Goal: Transaction & Acquisition: Purchase product/service

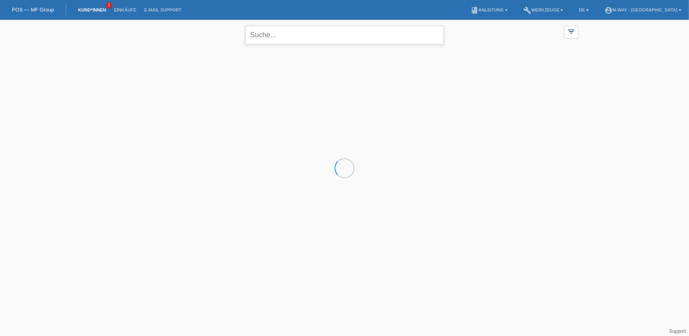
click at [276, 34] on input "text" at bounding box center [344, 35] width 198 height 19
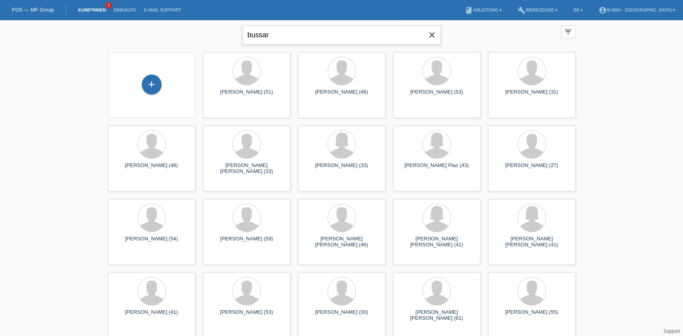
type input "bussar"
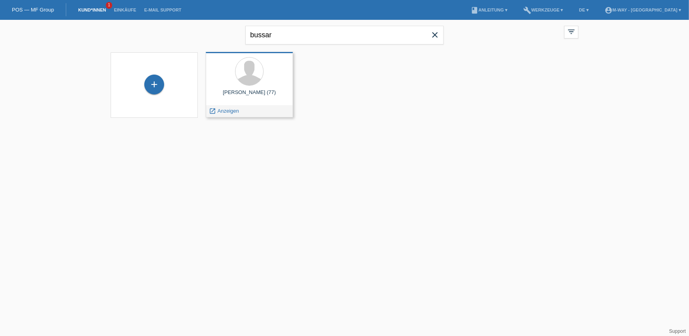
click at [264, 84] on div at bounding box center [249, 72] width 74 height 30
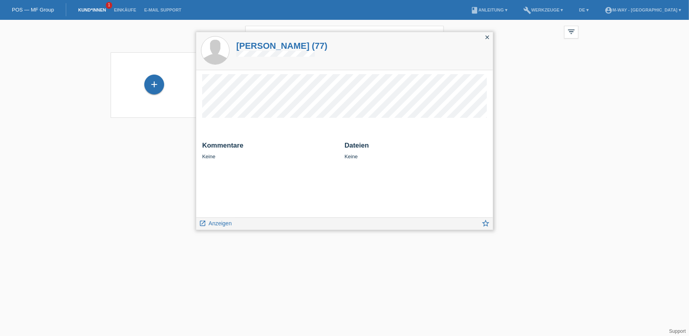
click at [483, 39] on div "close" at bounding box center [486, 37] width 11 height 11
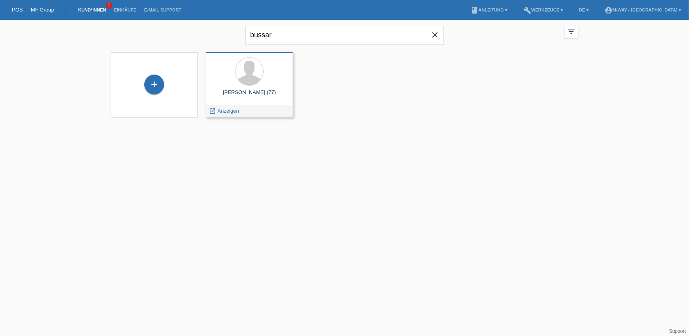
click at [242, 111] on div "launch Anzeigen" at bounding box center [249, 111] width 86 height 12
click at [228, 112] on span "Anzeigen" at bounding box center [228, 111] width 21 height 6
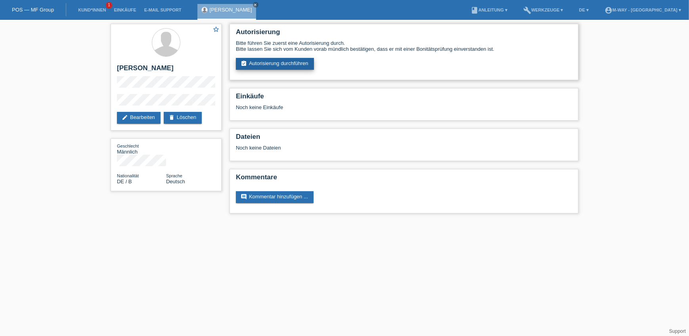
click at [268, 61] on link "assignment_turned_in Autorisierung durchführen" at bounding box center [275, 64] width 78 height 12
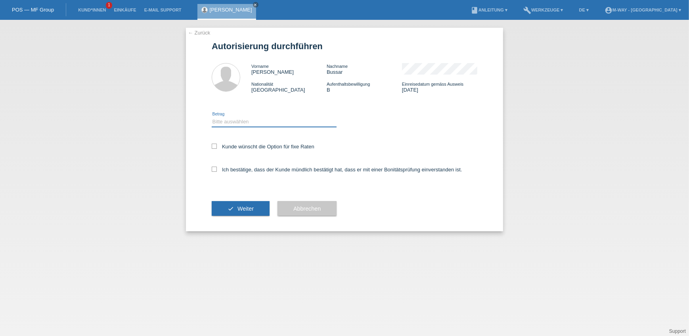
click at [236, 122] on select "Bitte auswählen CHF 1.00 - CHF 499.00 CHF 500.00 - CHF 1'999.00 CHF 2'000.00 - …" at bounding box center [274, 122] width 125 height 10
select select "3"
click at [212, 117] on select "Bitte auswählen CHF 1.00 - CHF 499.00 CHF 500.00 - CHF 1'999.00 CHF 2'000.00 - …" at bounding box center [274, 122] width 125 height 10
click at [229, 146] on label "Kunde wünscht die Option für fixe Raten" at bounding box center [263, 146] width 103 height 6
click at [217, 146] on input "Kunde wünscht die Option für fixe Raten" at bounding box center [214, 145] width 5 height 5
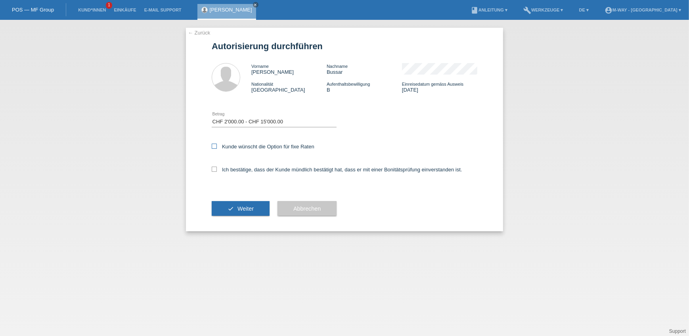
checkbox input "true"
click at [227, 170] on label "Ich bestätige, dass der Kunde mündlich bestätigt hat, dass er mit einer Bonität…" at bounding box center [337, 169] width 250 height 6
click at [217, 170] on input "Ich bestätige, dass der Kunde mündlich bestätigt hat, dass er mit einer Bonität…" at bounding box center [214, 168] width 5 height 5
checkbox input "true"
click at [239, 202] on button "check Weiter" at bounding box center [241, 208] width 58 height 15
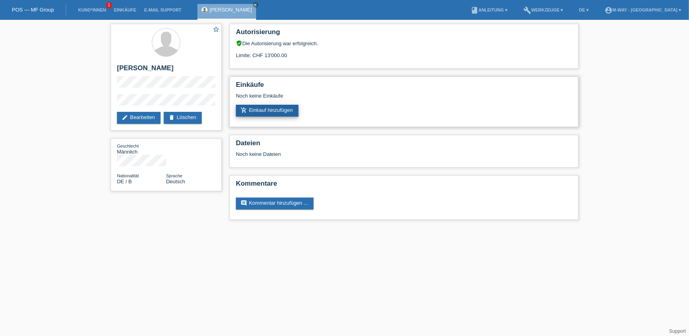
click at [248, 111] on link "add_shopping_cart Einkauf hinzufügen" at bounding box center [267, 111] width 63 height 12
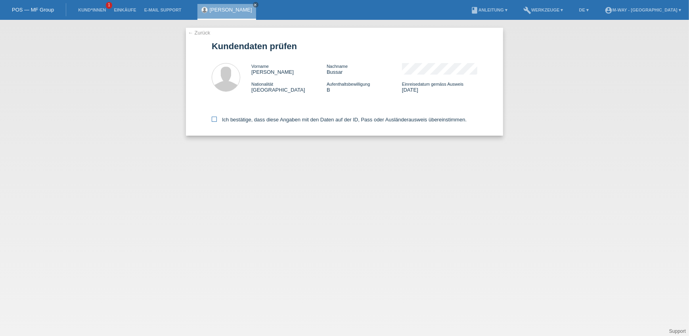
click at [218, 116] on label "Ich bestätige, dass diese Angaben mit den Daten auf der ID, Pass oder Ausländer…" at bounding box center [339, 119] width 255 height 6
click at [217, 116] on input "Ich bestätige, dass diese Angaben mit den Daten auf der ID, Pass oder Ausländer…" at bounding box center [214, 118] width 5 height 5
checkbox input "true"
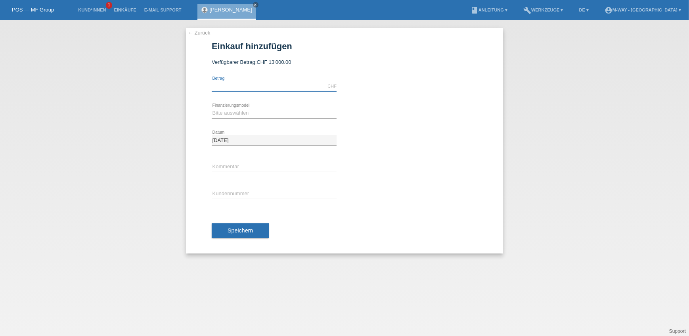
click at [241, 85] on input "text" at bounding box center [274, 86] width 125 height 10
type input "3538.00"
click at [250, 114] on select "Bitte auswählen Fixe Raten Kauf auf Rechnung mit Teilzahlungsoption" at bounding box center [274, 113] width 125 height 10
select select "77"
click at [212, 108] on select "Bitte auswählen Fixe Raten Kauf auf Rechnung mit Teilzahlungsoption" at bounding box center [274, 113] width 125 height 10
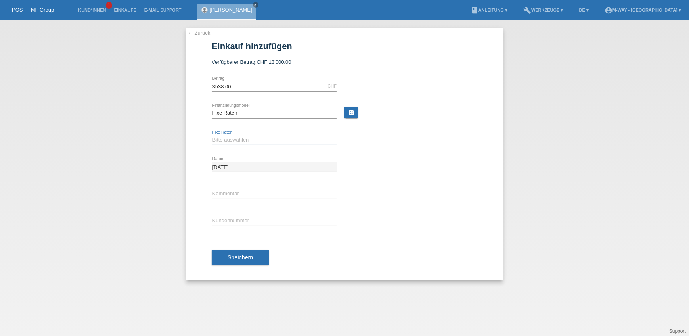
click at [243, 141] on select "Bitte auswählen 4 Raten 5 Raten 6 Raten 7 Raten 8 Raten 9 Raten 10 Raten 11 Rat…" at bounding box center [274, 140] width 125 height 10
select select "172"
click at [212, 135] on select "Bitte auswählen 4 Raten 5 Raten 6 Raten 7 Raten 8 Raten 9 Raten 10 Raten 11 Rat…" at bounding box center [274, 140] width 125 height 10
click at [238, 192] on input "text" at bounding box center [274, 194] width 125 height 10
type input "Beleg Nr° 67266/6"
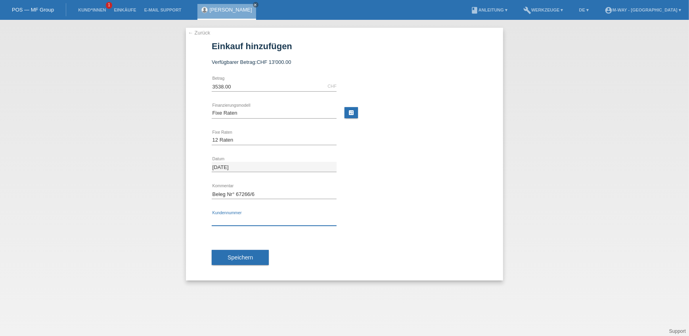
click at [246, 223] on input "text" at bounding box center [274, 221] width 125 height 10
type input "K067764"
click at [237, 257] on span "Speichern" at bounding box center [239, 257] width 25 height 6
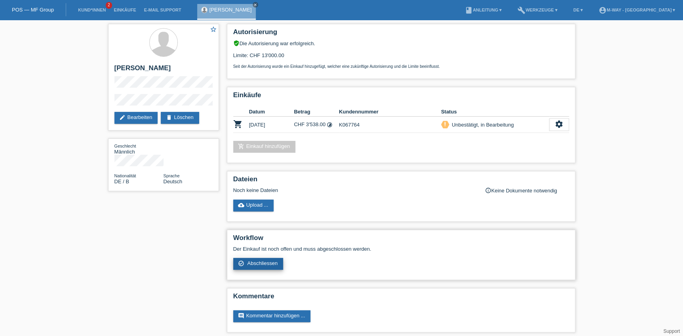
click at [269, 260] on span "Abschliessen" at bounding box center [262, 263] width 31 height 6
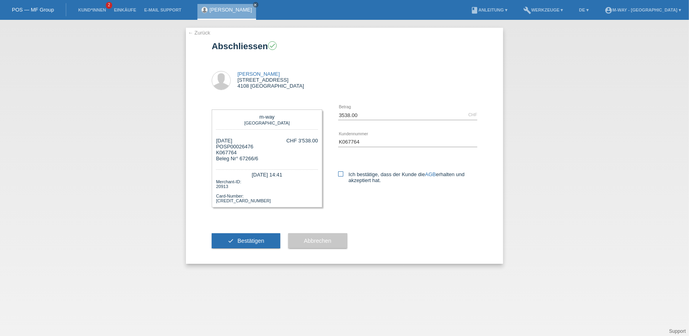
click at [341, 172] on icon at bounding box center [340, 173] width 5 height 5
click at [341, 172] on input "Ich bestätige, dass der Kunde die AGB erhalten und akzeptiert hat." at bounding box center [340, 173] width 5 height 5
checkbox input "true"
click at [216, 243] on button "check Bestätigen" at bounding box center [246, 240] width 69 height 15
